Goal: Transaction & Acquisition: Book appointment/travel/reservation

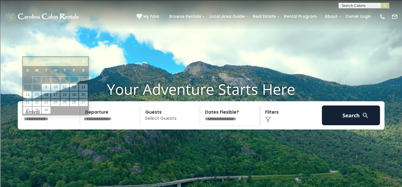
click at [50, 125] on input "text" at bounding box center [51, 115] width 58 height 20
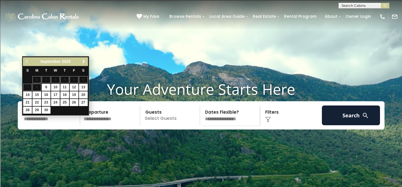
click at [80, 62] on link "Next" at bounding box center [83, 61] width 7 height 7
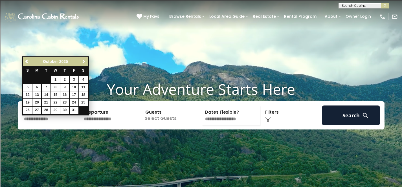
click at [80, 62] on link "Next" at bounding box center [83, 61] width 7 height 7
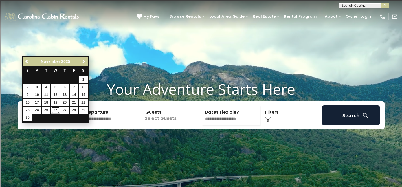
click at [54, 108] on link "26" at bounding box center [55, 110] width 9 height 7
type input "********"
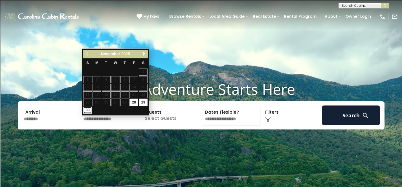
click at [87, 110] on link "30" at bounding box center [87, 110] width 9 height 7
type input "********"
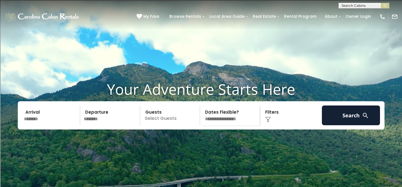
click at [166, 125] on p "Select Guests" at bounding box center [171, 115] width 58 height 20
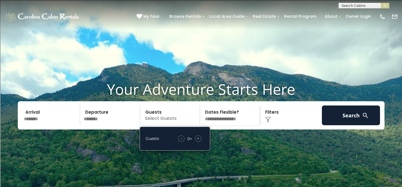
click at [197, 141] on span "+" at bounding box center [198, 139] width 2 height 6
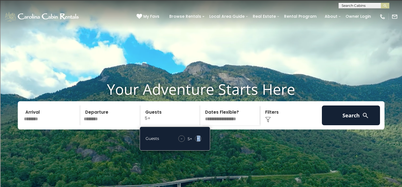
click at [197, 141] on span "+" at bounding box center [198, 139] width 2 height 6
click at [217, 125] on select "**********" at bounding box center [230, 115] width 58 height 20
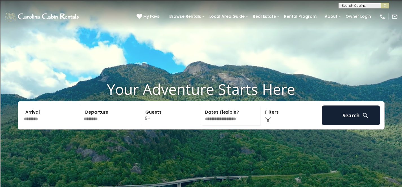
click at [266, 122] on img at bounding box center [268, 120] width 6 height 6
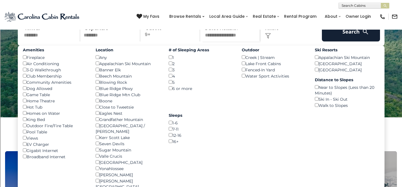
scroll to position [87, 0]
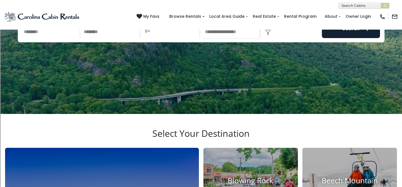
click at [270, 35] on img at bounding box center [268, 33] width 6 height 6
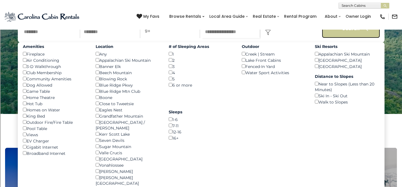
click at [347, 38] on button "Search" at bounding box center [351, 28] width 58 height 20
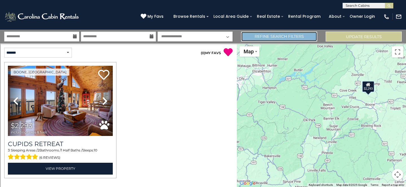
click at [304, 39] on link "Refine Search Filters" at bounding box center [279, 37] width 76 height 10
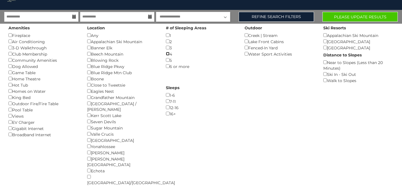
scroll to position [1, 0]
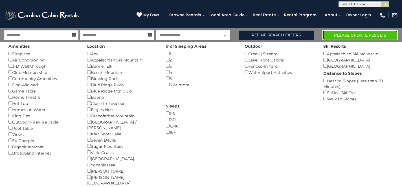
click at [339, 37] on button "Please Update Results" at bounding box center [359, 35] width 75 height 10
